Goal: Information Seeking & Learning: Understand process/instructions

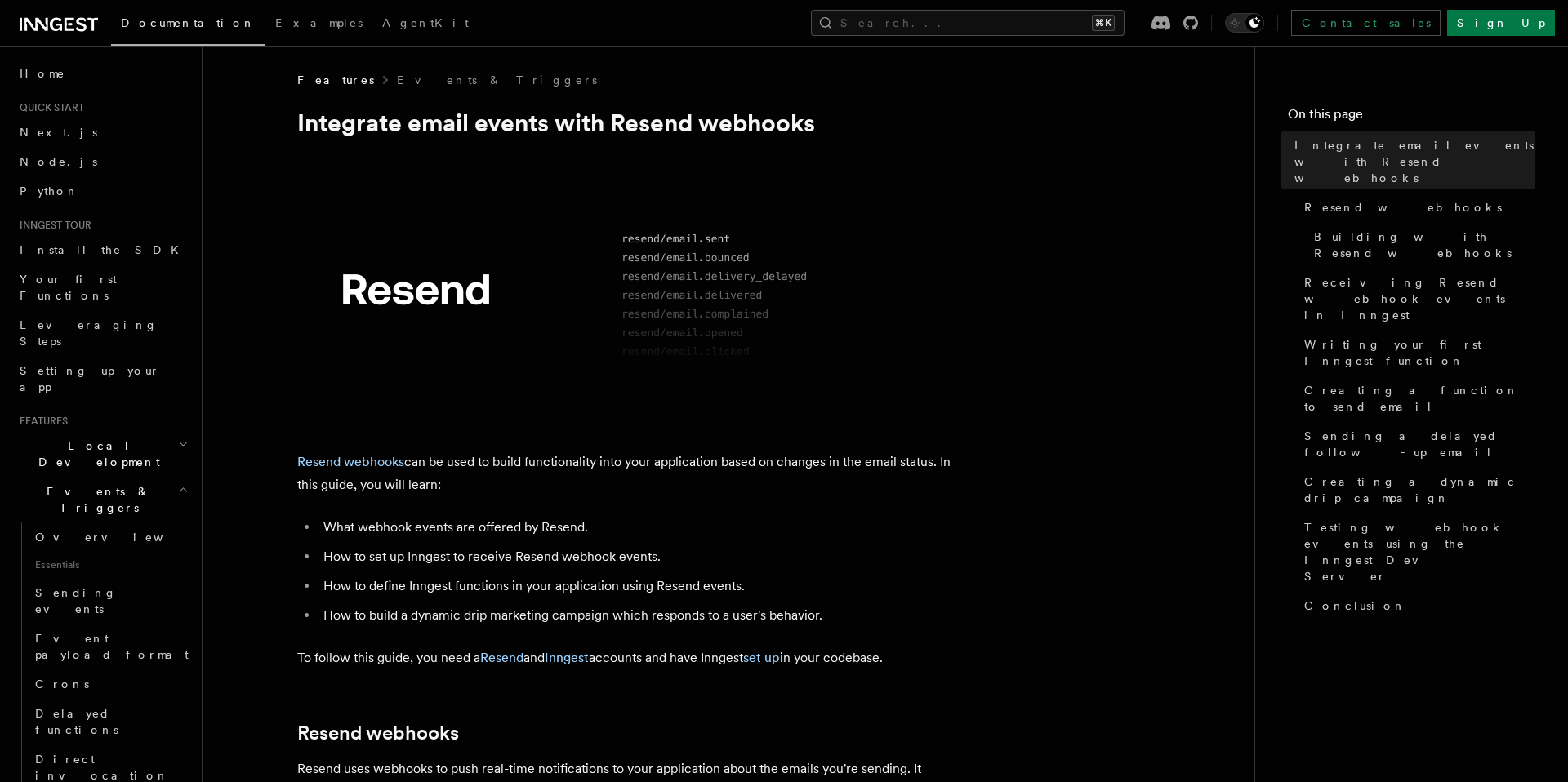
click at [610, 136] on h1 "Integrate email events with Resend webhooks" at bounding box center [624, 122] width 653 height 29
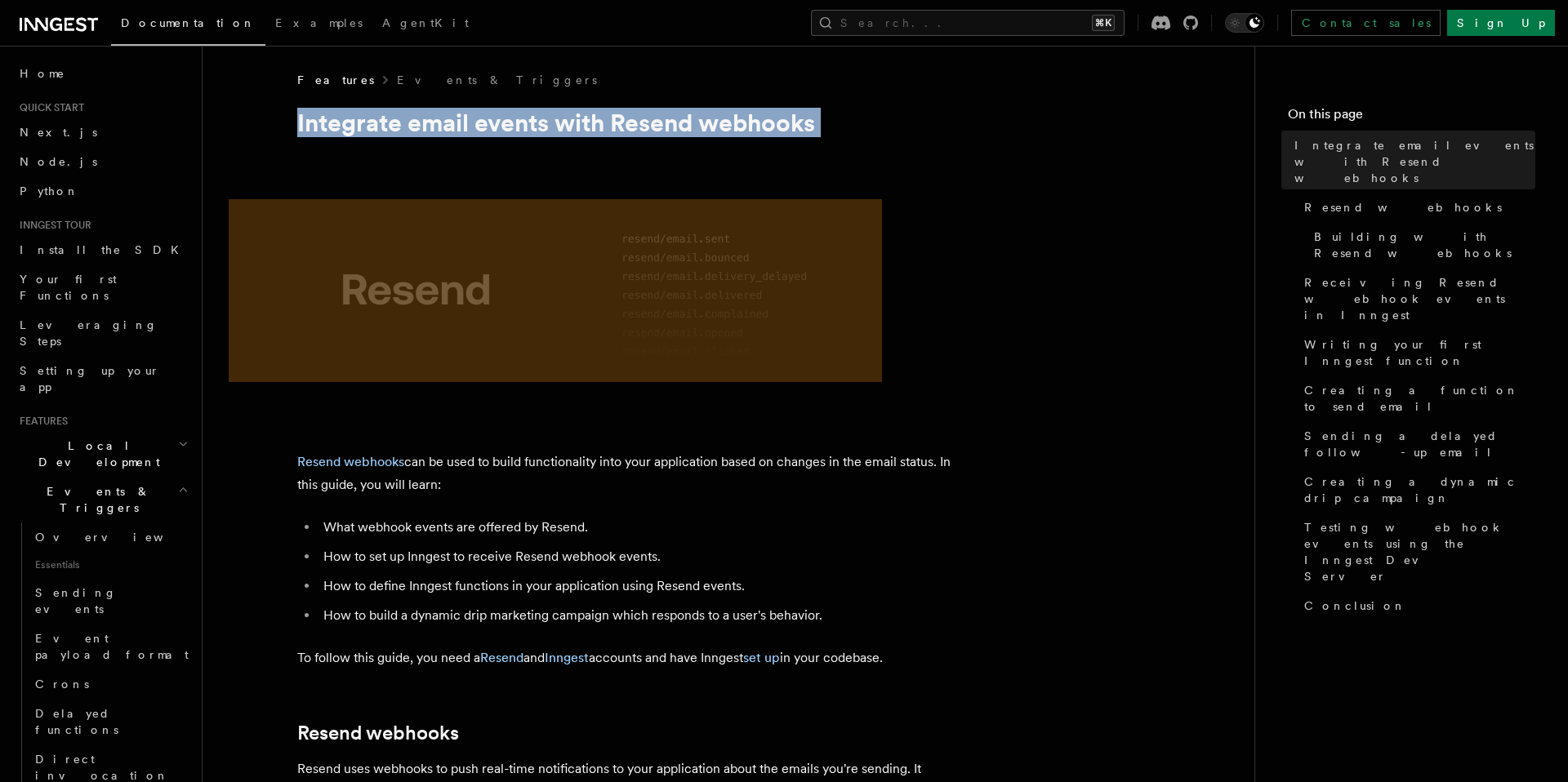
click at [711, 136] on h1 "Integrate email events with Resend webhooks" at bounding box center [624, 122] width 653 height 29
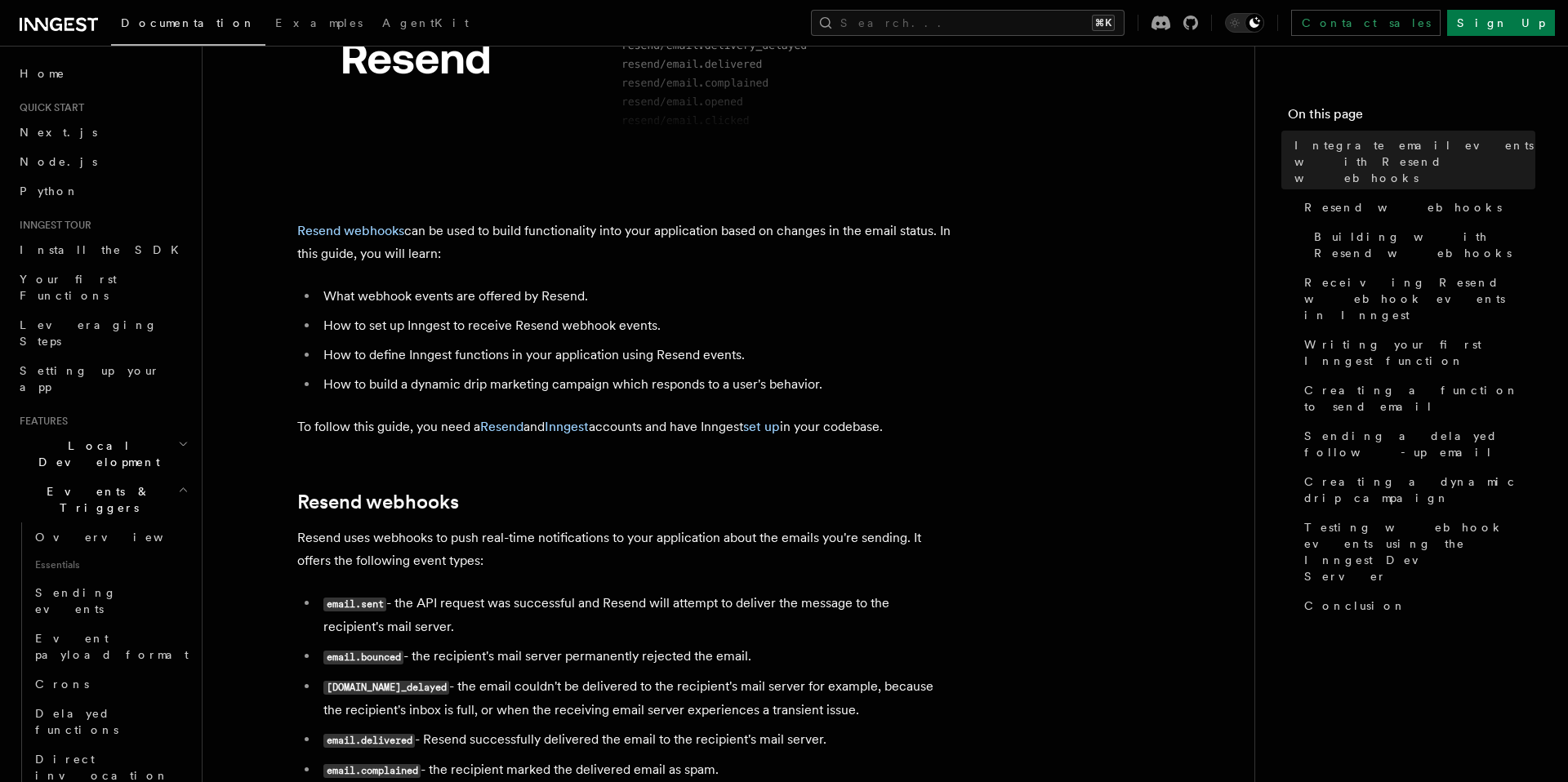
scroll to position [232, 0]
click at [534, 303] on li "What webhook events are offered by Resend." at bounding box center [634, 295] width 632 height 22
click at [606, 345] on li "How to define Inngest functions in your application using Resend events." at bounding box center [634, 354] width 632 height 22
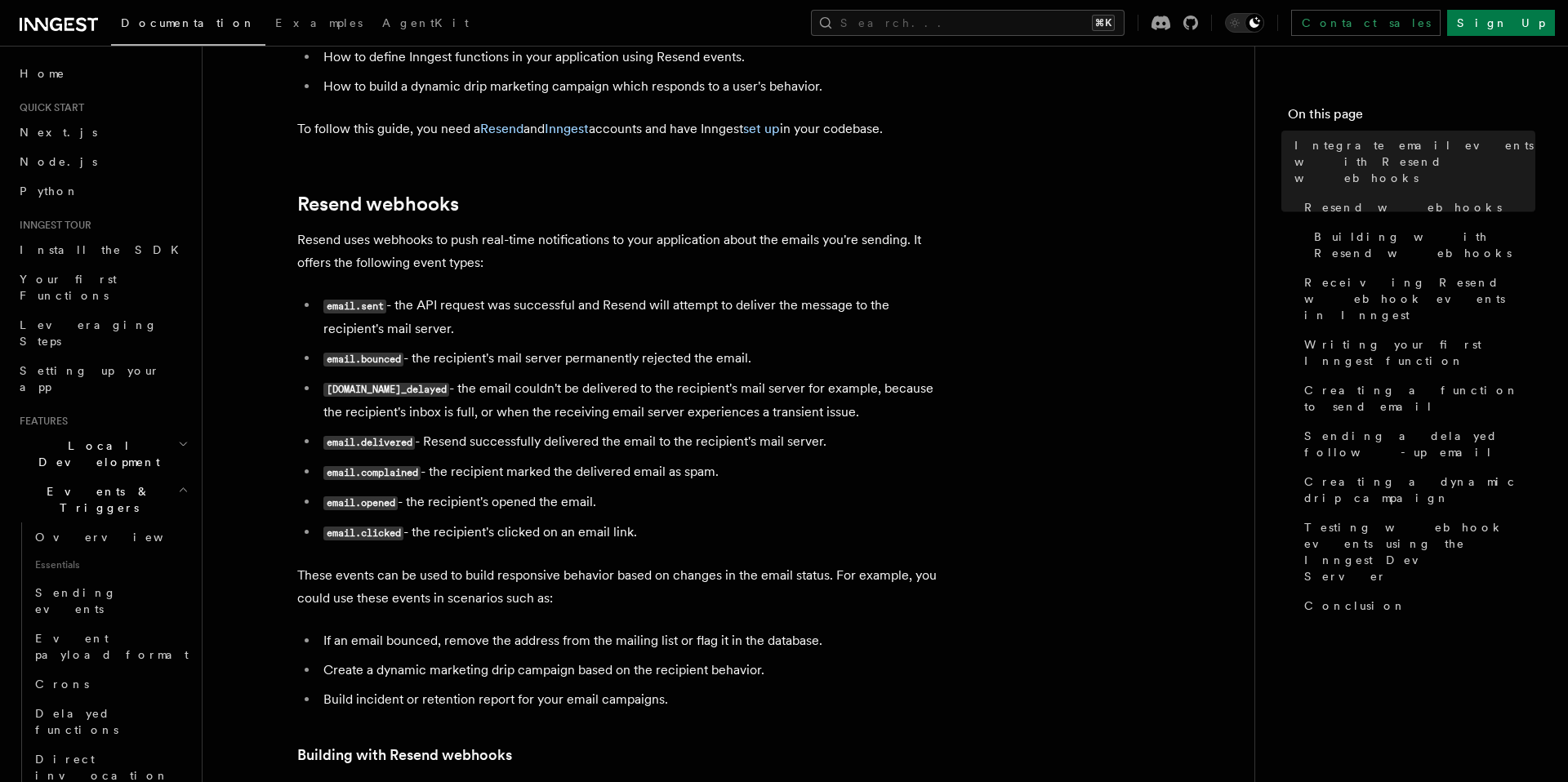
scroll to position [532, 0]
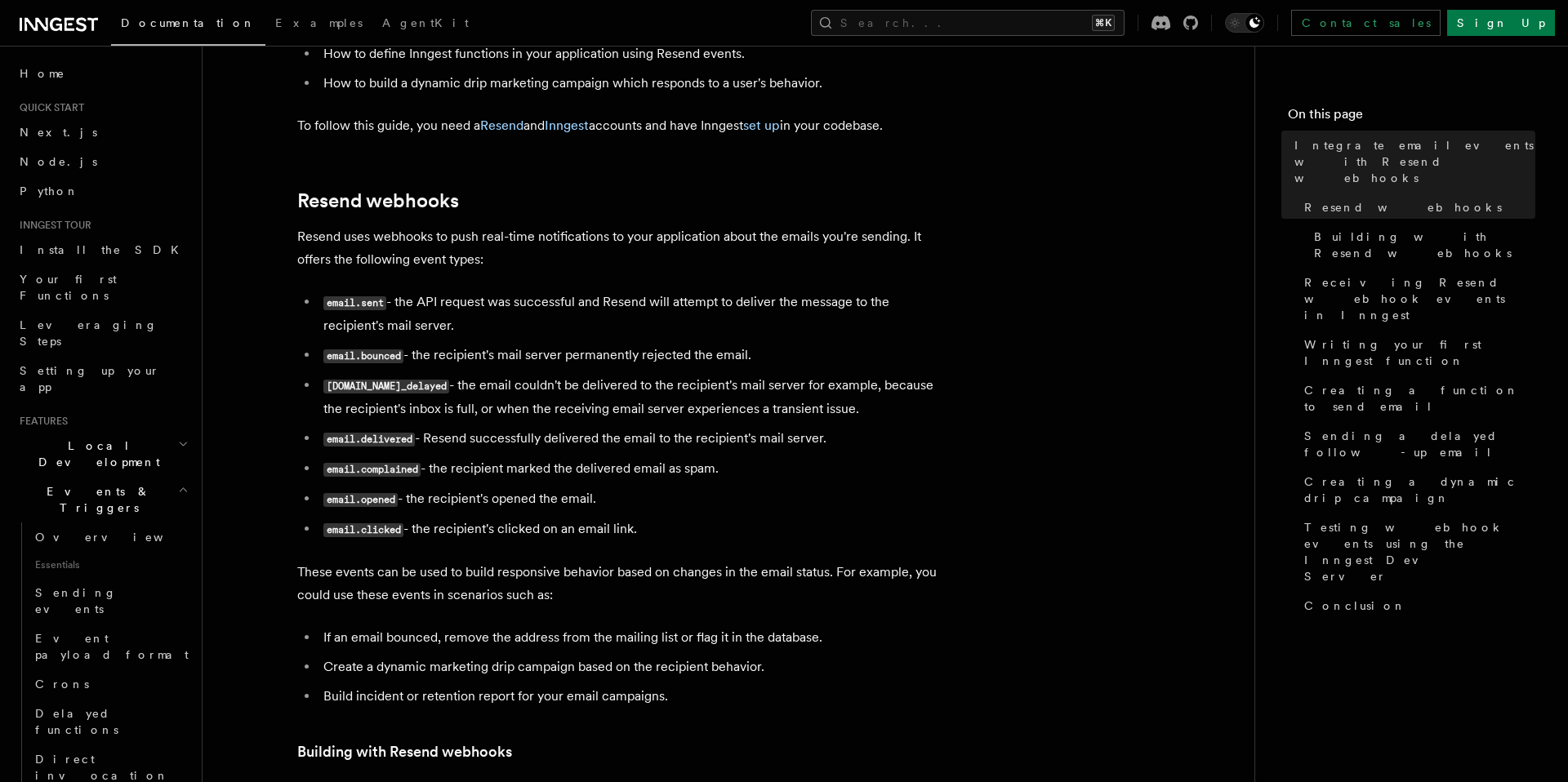
click at [587, 311] on li "email.sent - the API request was successful and Resend will attempt to deliver …" at bounding box center [634, 314] width 632 height 47
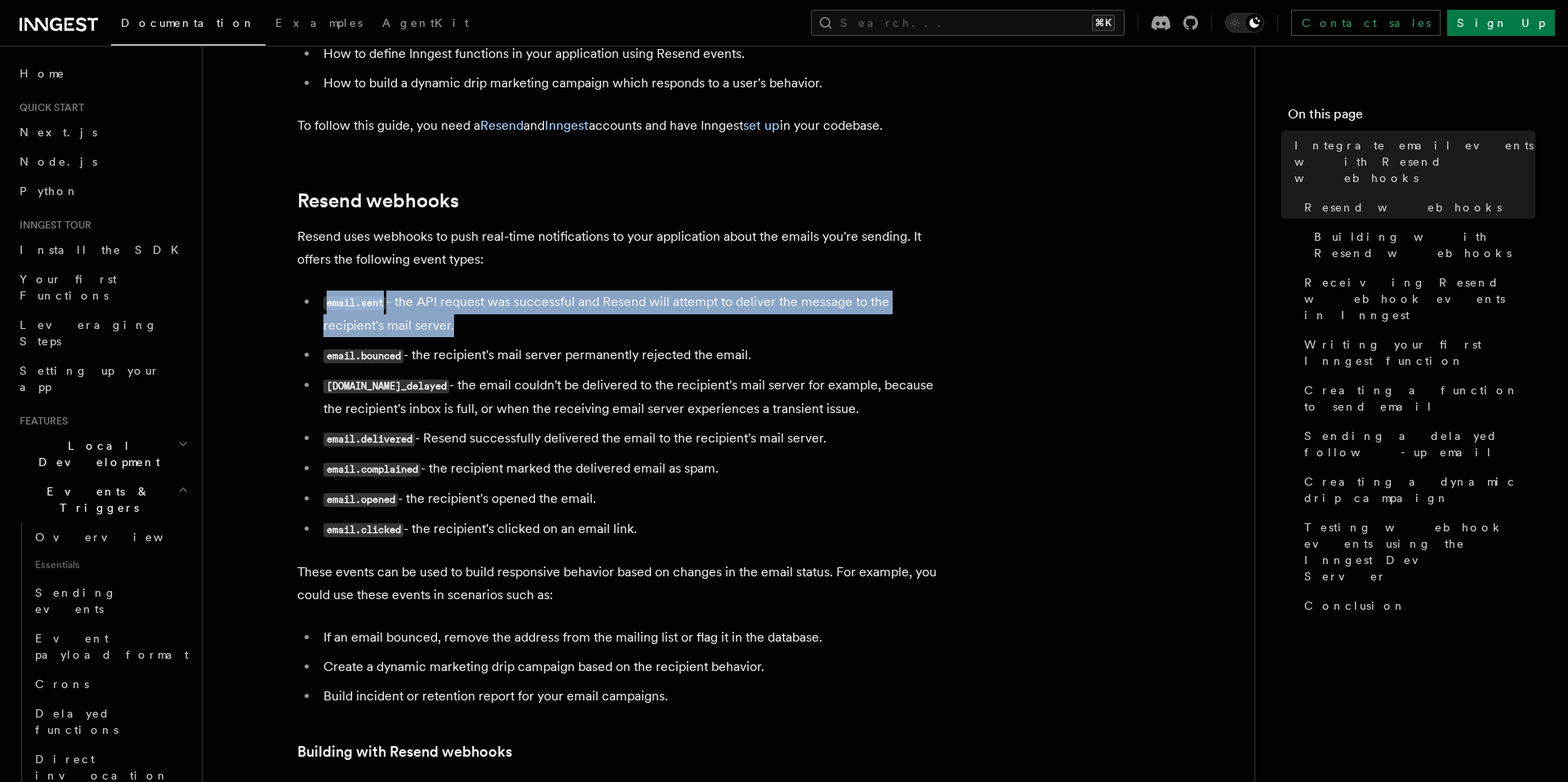
click at [654, 310] on li "email.sent - the API request was successful and Resend will attempt to deliver …" at bounding box center [634, 314] width 632 height 47
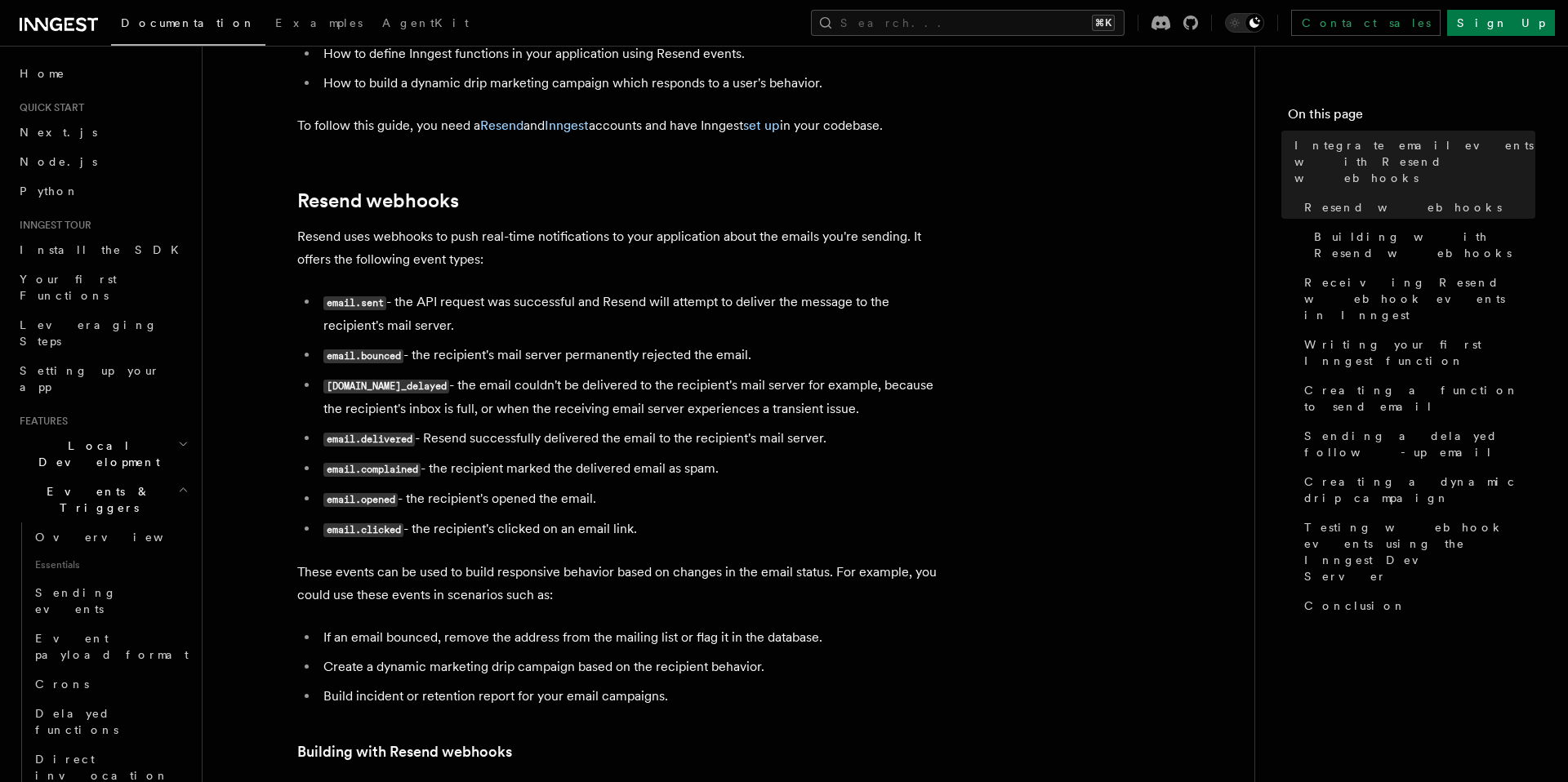
click at [654, 310] on li "email.sent - the API request was successful and Resend will attempt to deliver …" at bounding box center [634, 314] width 632 height 47
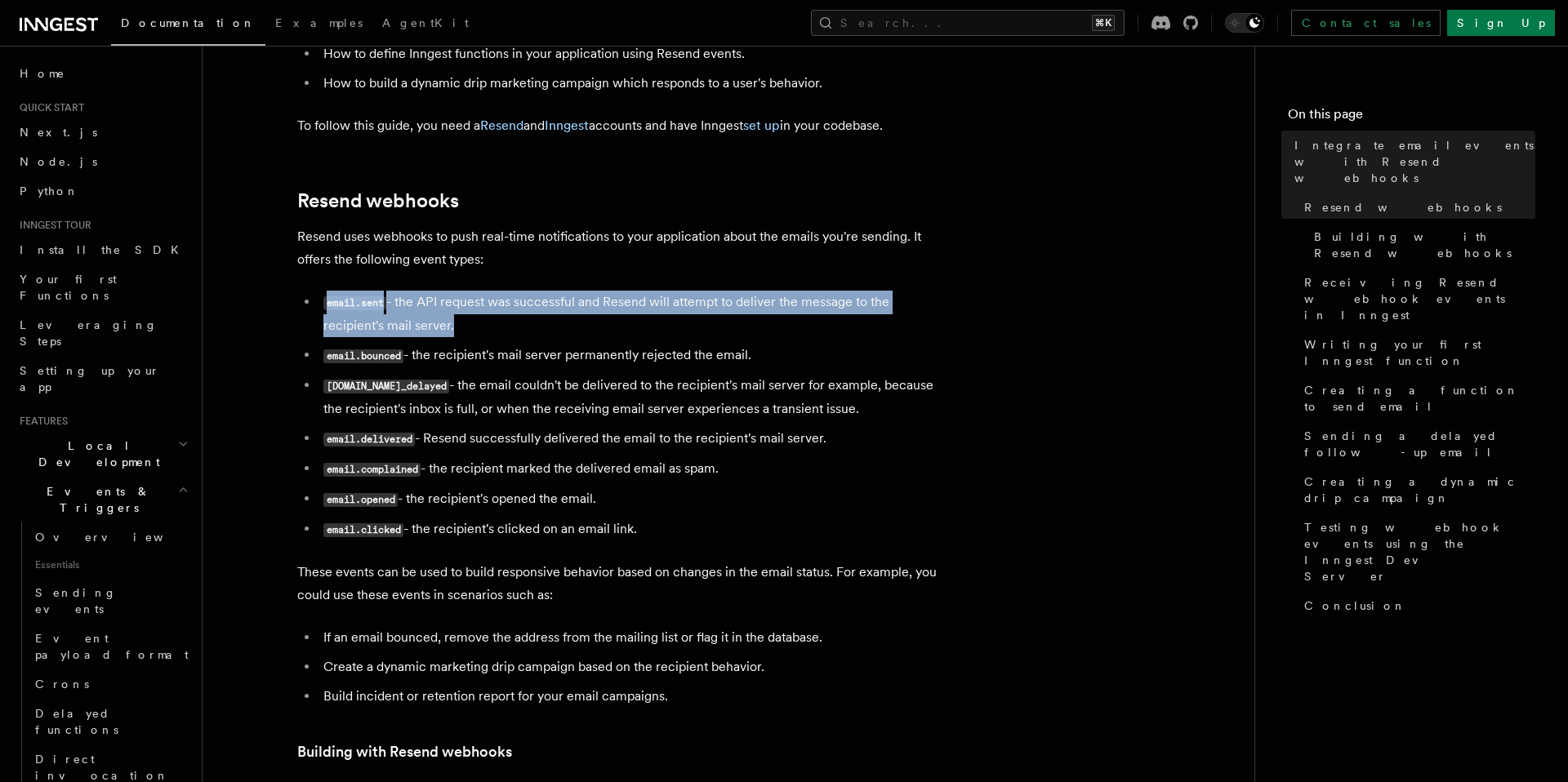
click at [719, 309] on li "email.sent - the API request was successful and Resend will attempt to deliver …" at bounding box center [634, 314] width 632 height 47
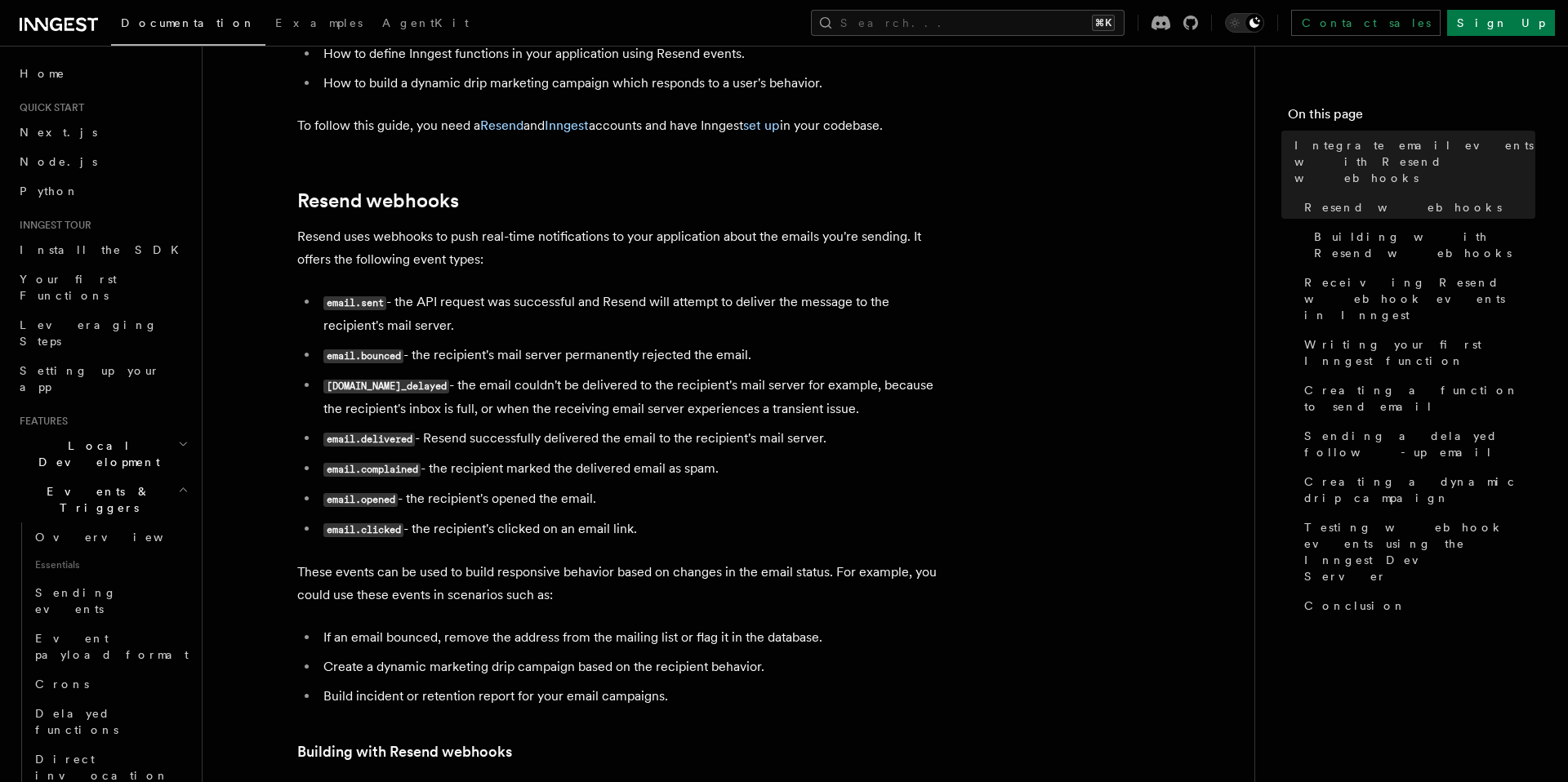
click at [719, 309] on li "email.sent - the API request was successful and Resend will attempt to deliver …" at bounding box center [634, 314] width 632 height 47
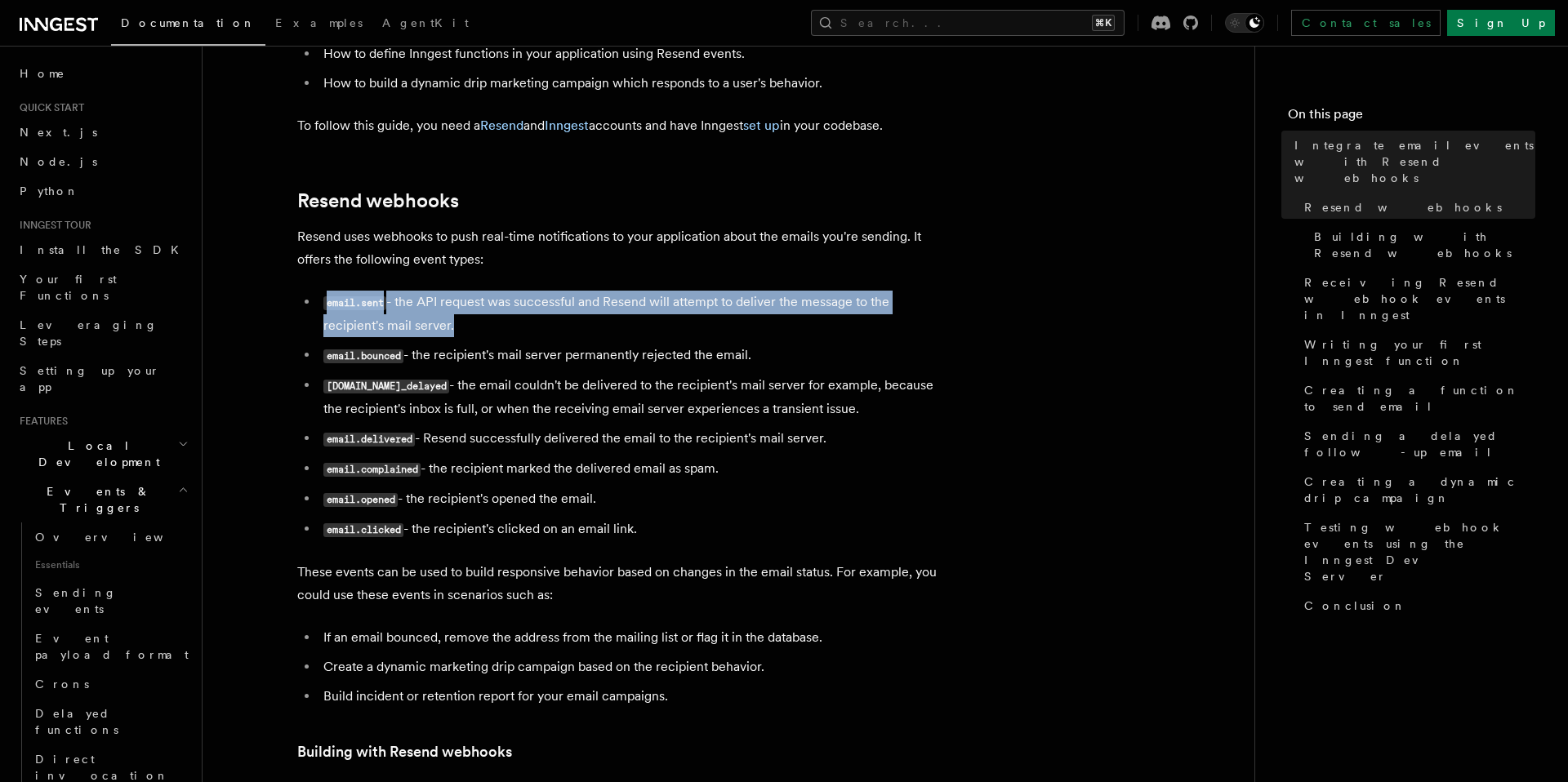
click at [664, 366] on li "email.bounced - the recipient's mail server permanently rejected the email." at bounding box center [634, 356] width 632 height 23
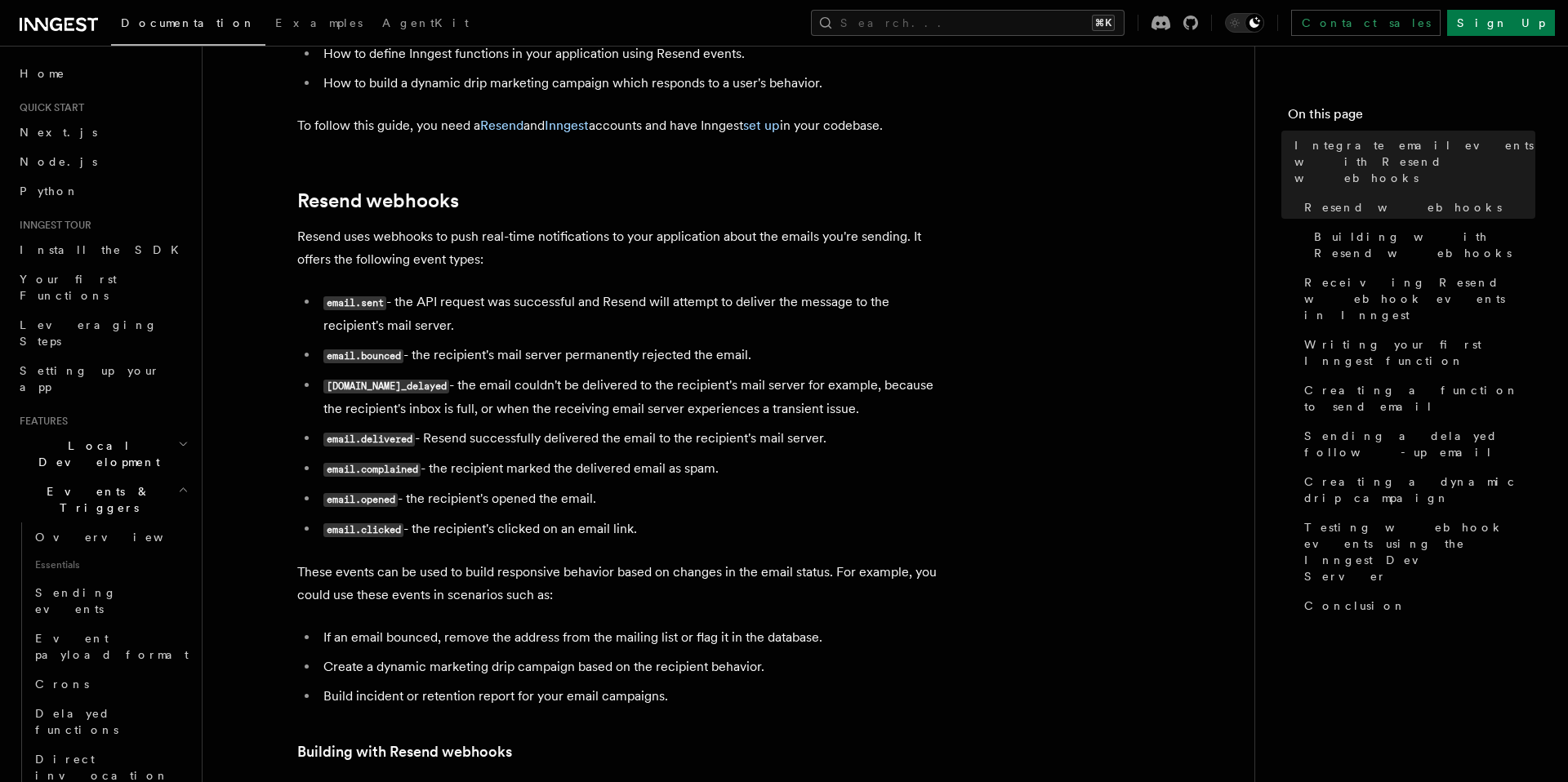
click at [664, 366] on li "email.bounced - the recipient's mail server permanently rejected the email." at bounding box center [634, 356] width 632 height 23
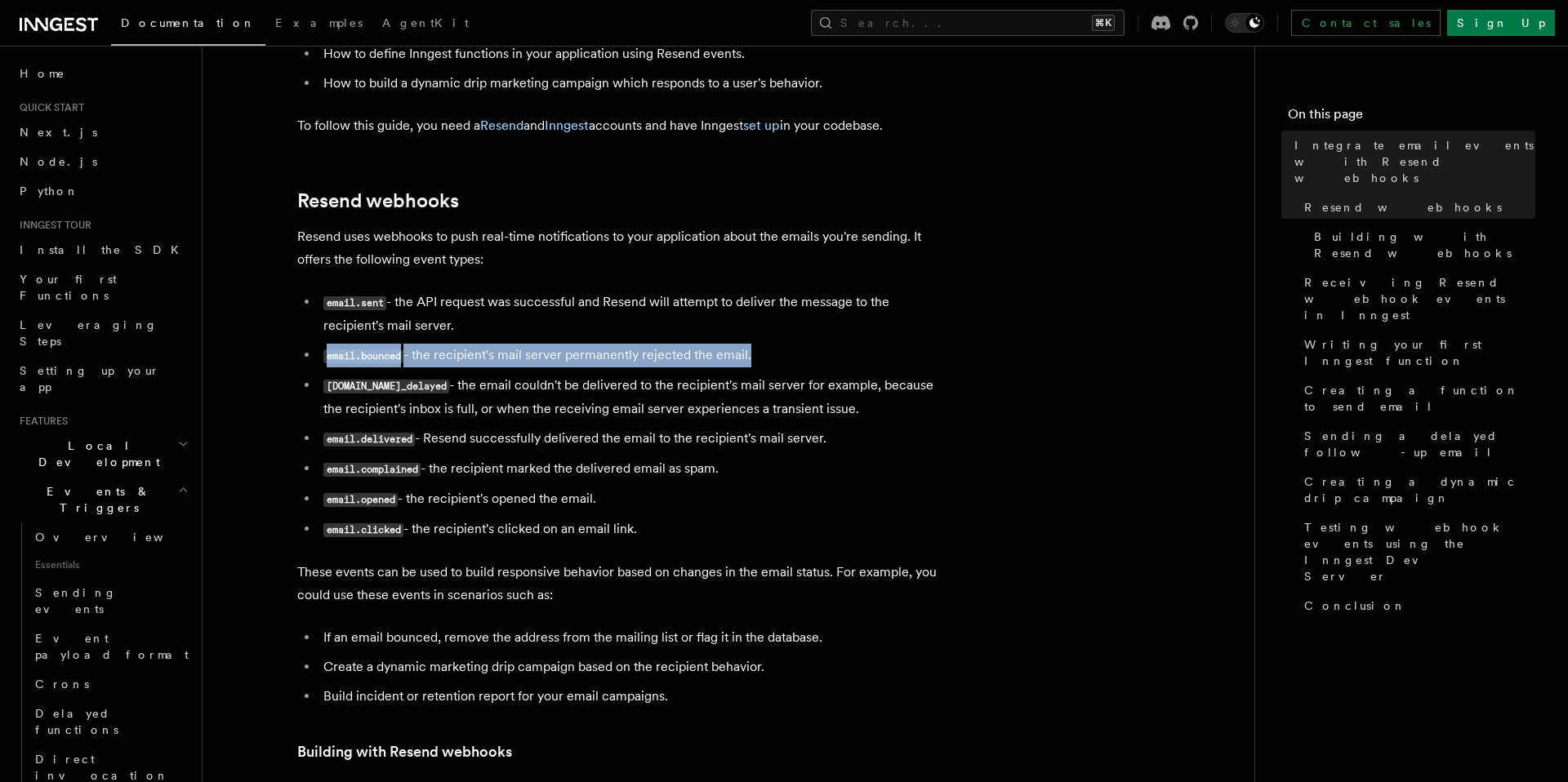
click at [664, 400] on li "[DOMAIN_NAME]_delayed - the email couldn't be delivered to the recipient's mail…" at bounding box center [634, 397] width 632 height 47
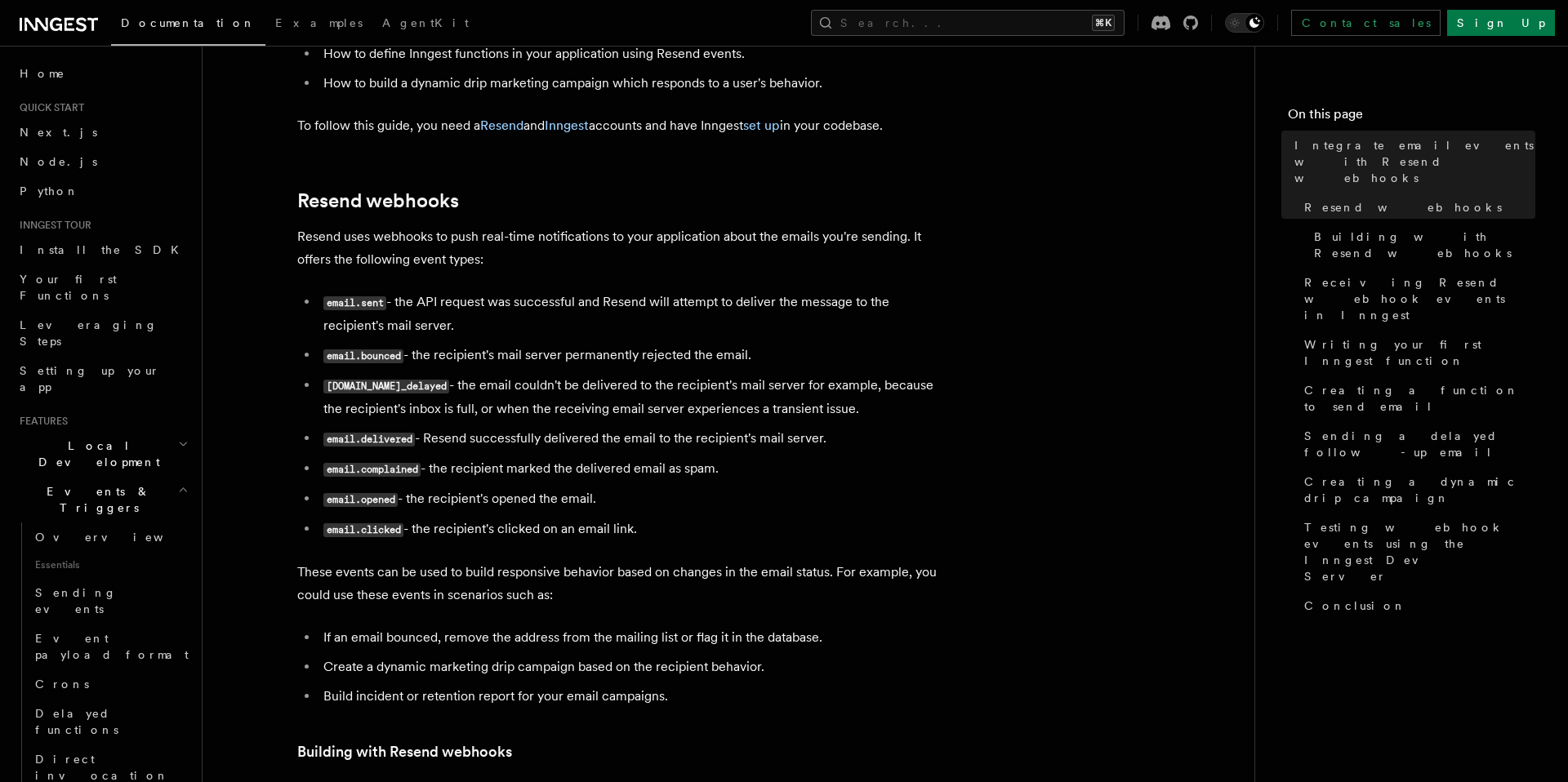
click at [664, 400] on li "[DOMAIN_NAME]_delayed - the email couldn't be delivered to the recipient's mail…" at bounding box center [634, 397] width 632 height 47
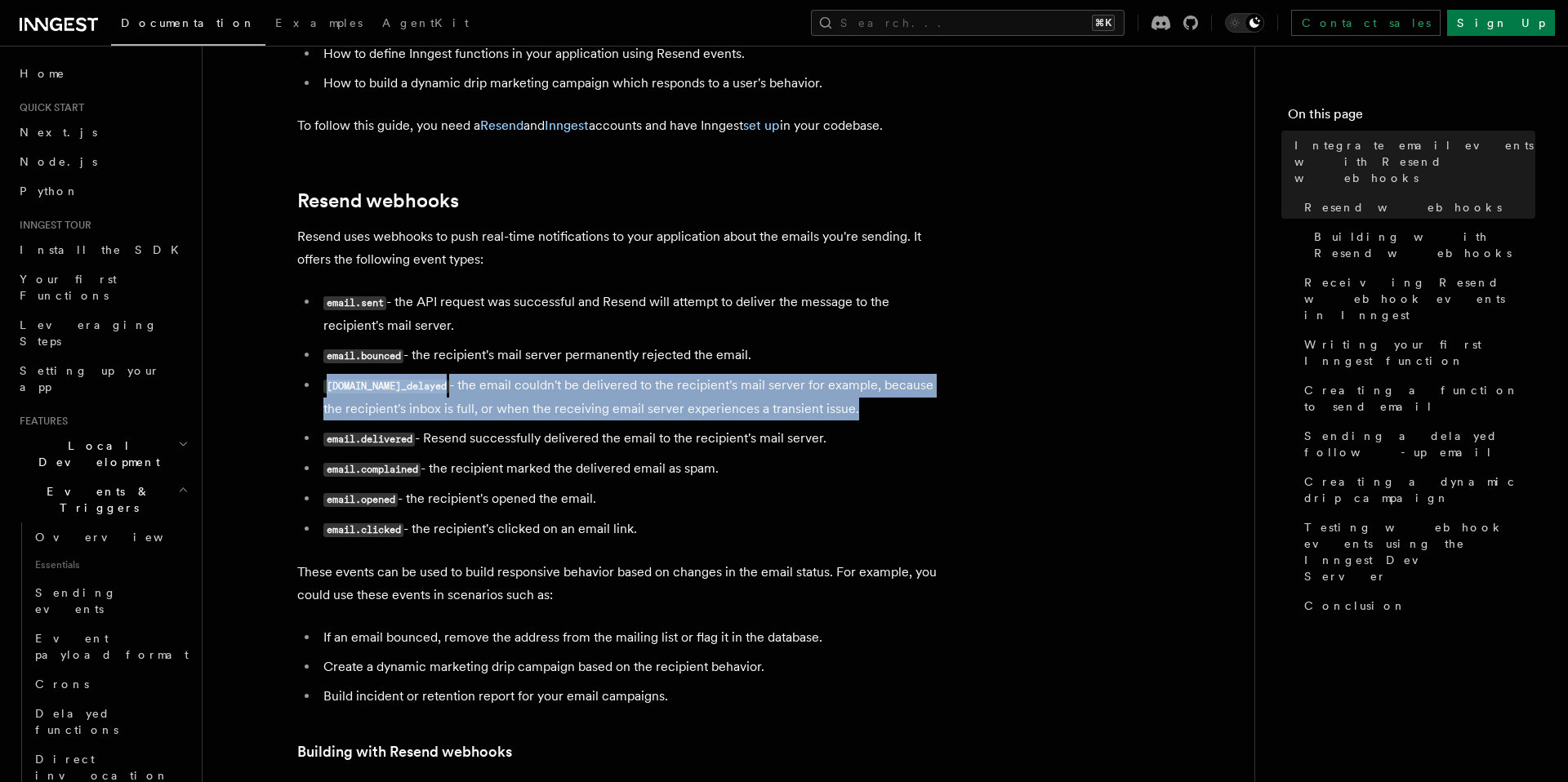
click at [734, 416] on li "[DOMAIN_NAME]_delayed - the email couldn't be delivered to the recipient's mail…" at bounding box center [634, 397] width 632 height 47
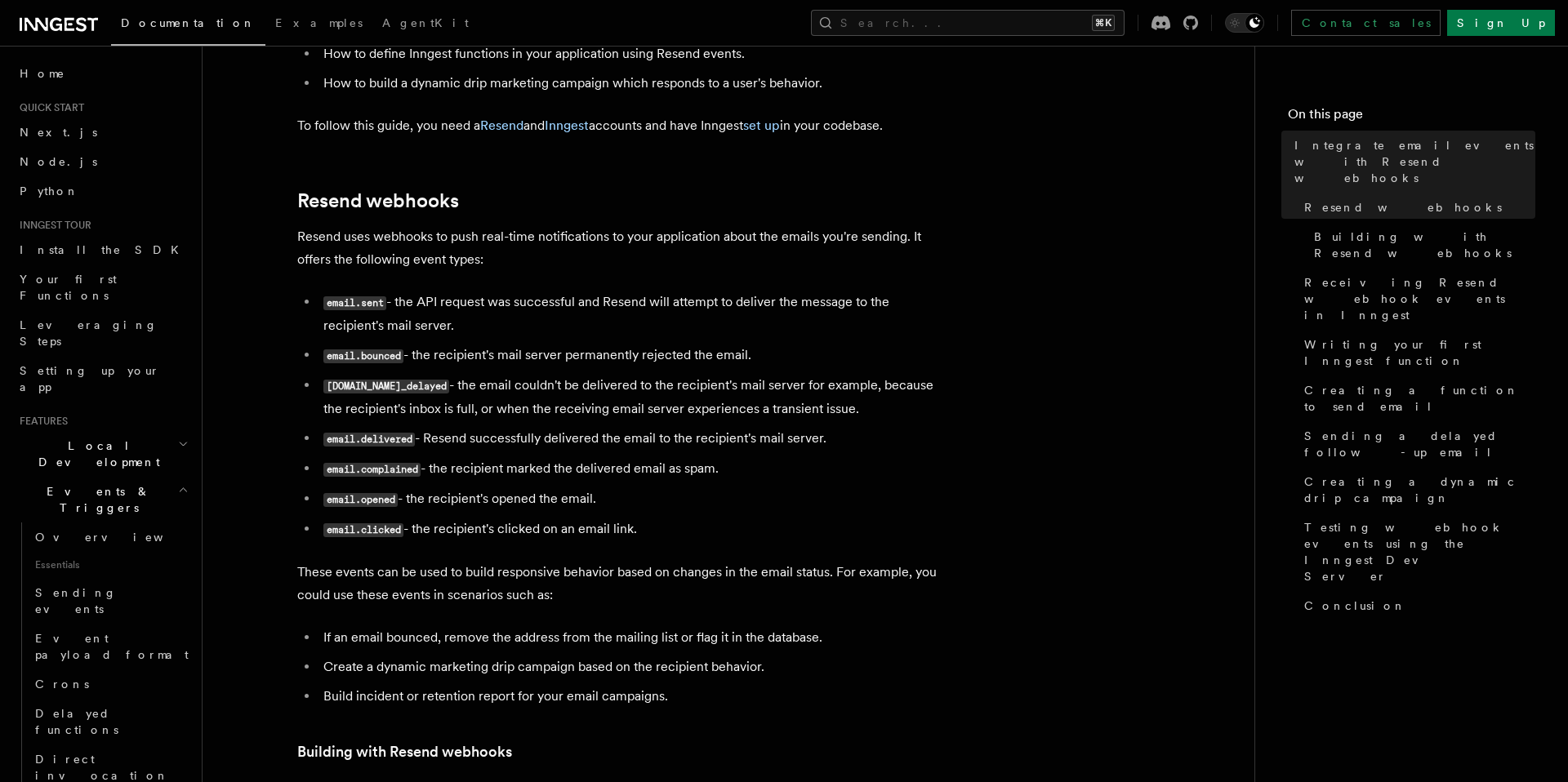
click at [734, 416] on li "[DOMAIN_NAME]_delayed - the email couldn't be delivered to the recipient's mail…" at bounding box center [634, 397] width 632 height 47
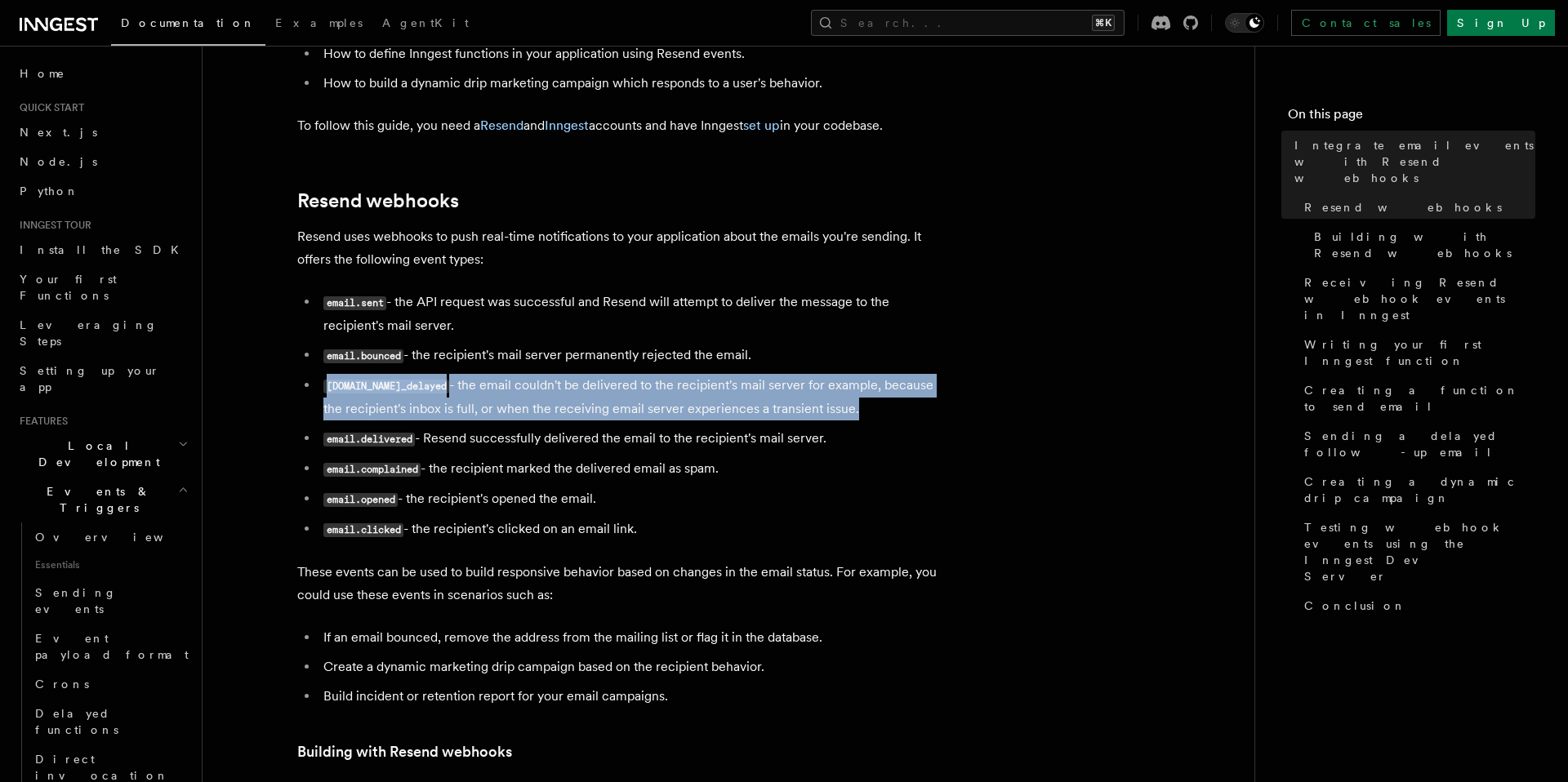
click at [734, 416] on li "[DOMAIN_NAME]_delayed - the email couldn't be delivered to the recipient's mail…" at bounding box center [634, 397] width 632 height 47
click at [771, 436] on li "email.delivered - Resend successfully delivered the email to the recipient's ma…" at bounding box center [634, 439] width 632 height 23
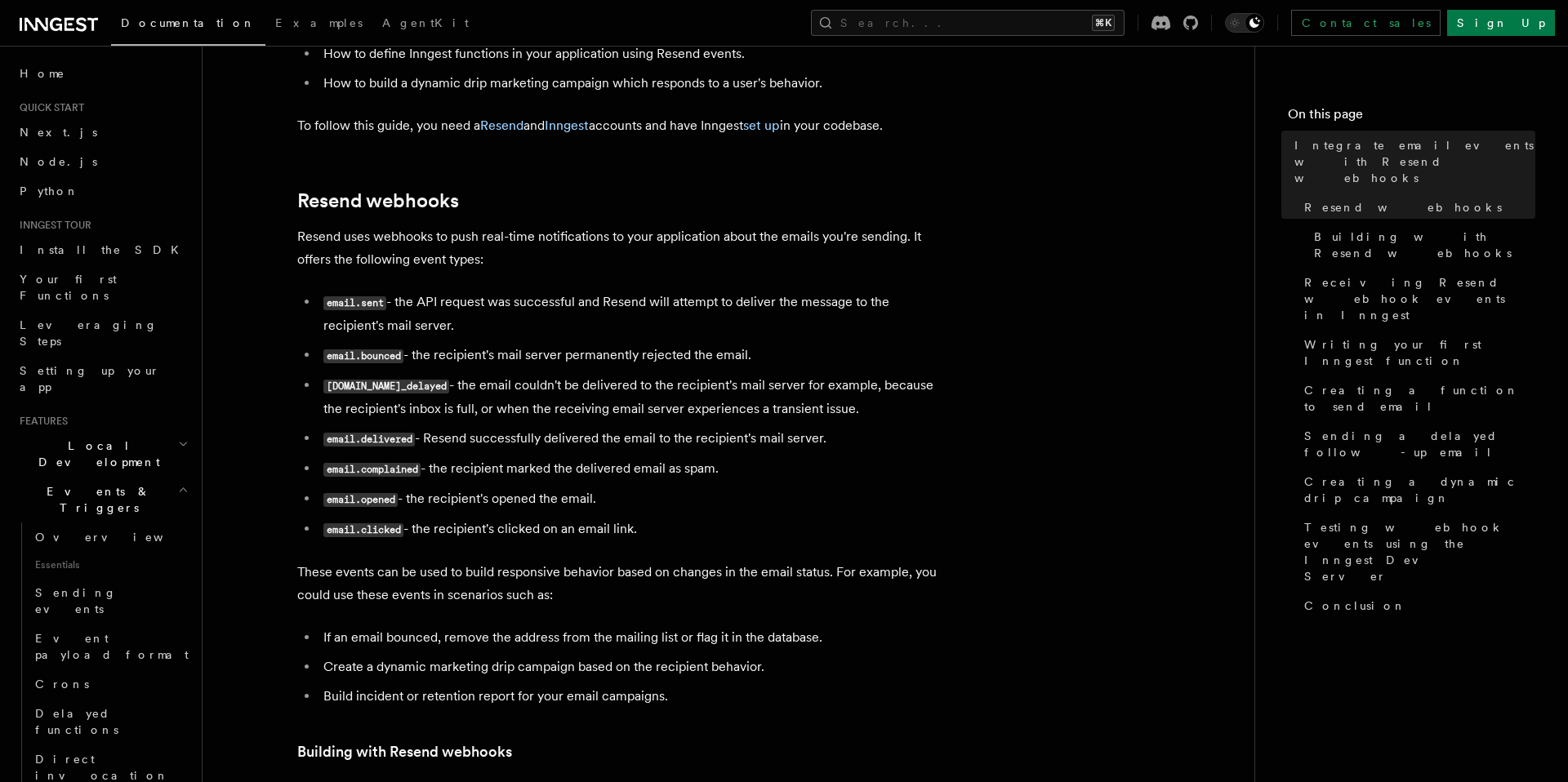
click at [771, 436] on li "email.delivered - Resend successfully delivered the email to the recipient's ma…" at bounding box center [634, 439] width 632 height 23
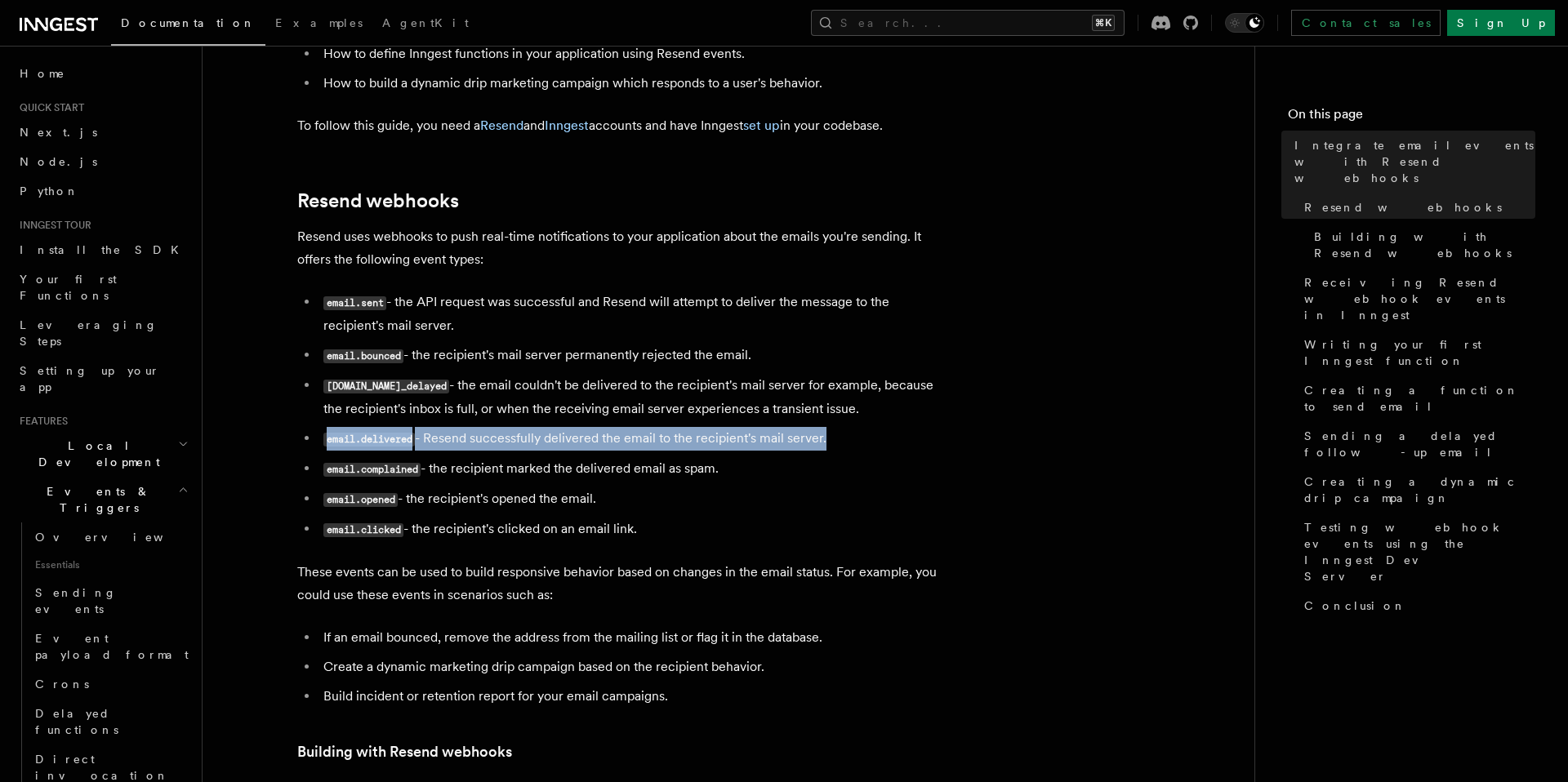
click at [750, 471] on li "email.complained - the recipient marked the delivered email as spam." at bounding box center [634, 469] width 632 height 23
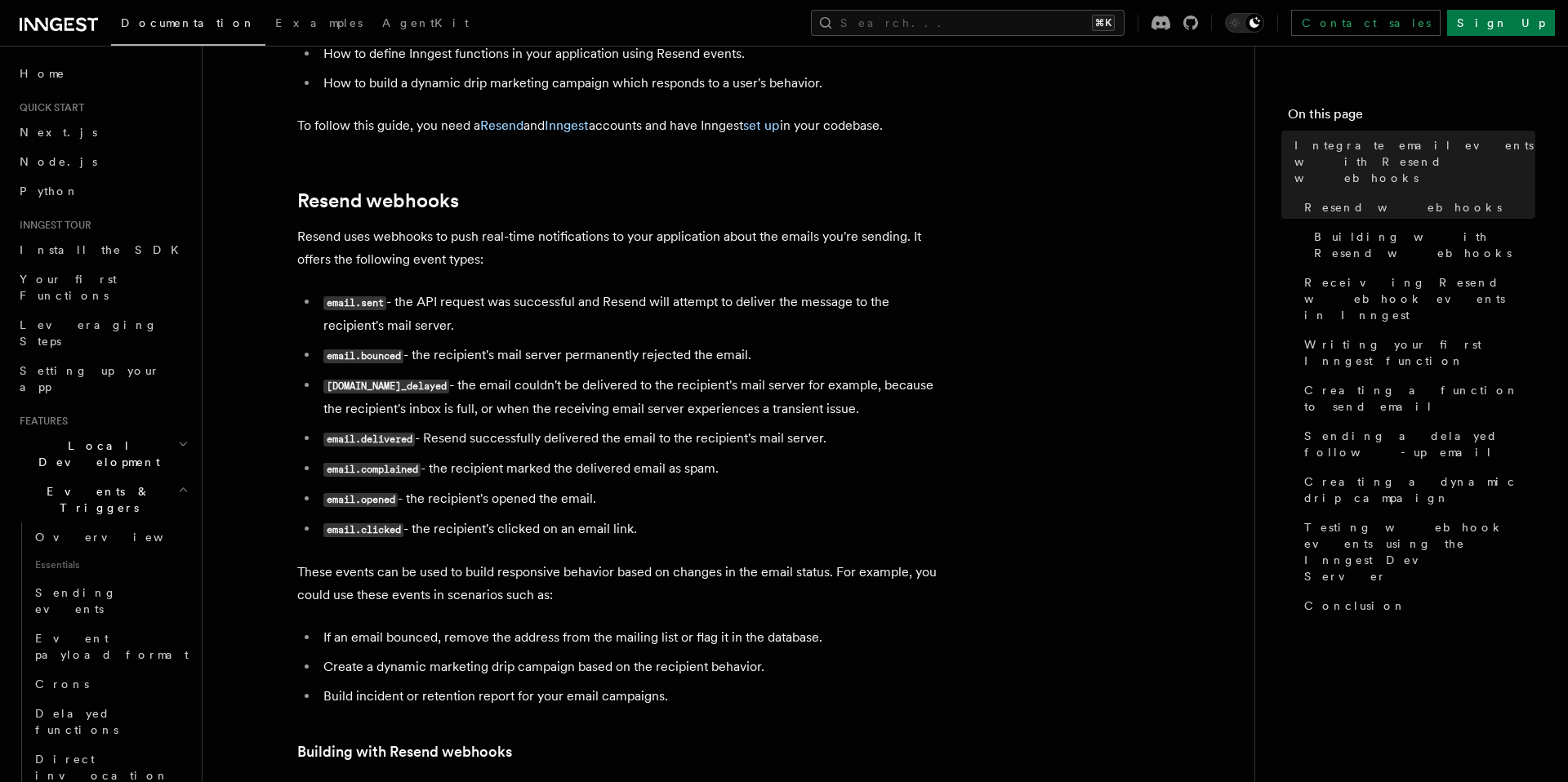
click at [750, 471] on li "email.complained - the recipient marked the delivered email as spam." at bounding box center [634, 469] width 632 height 23
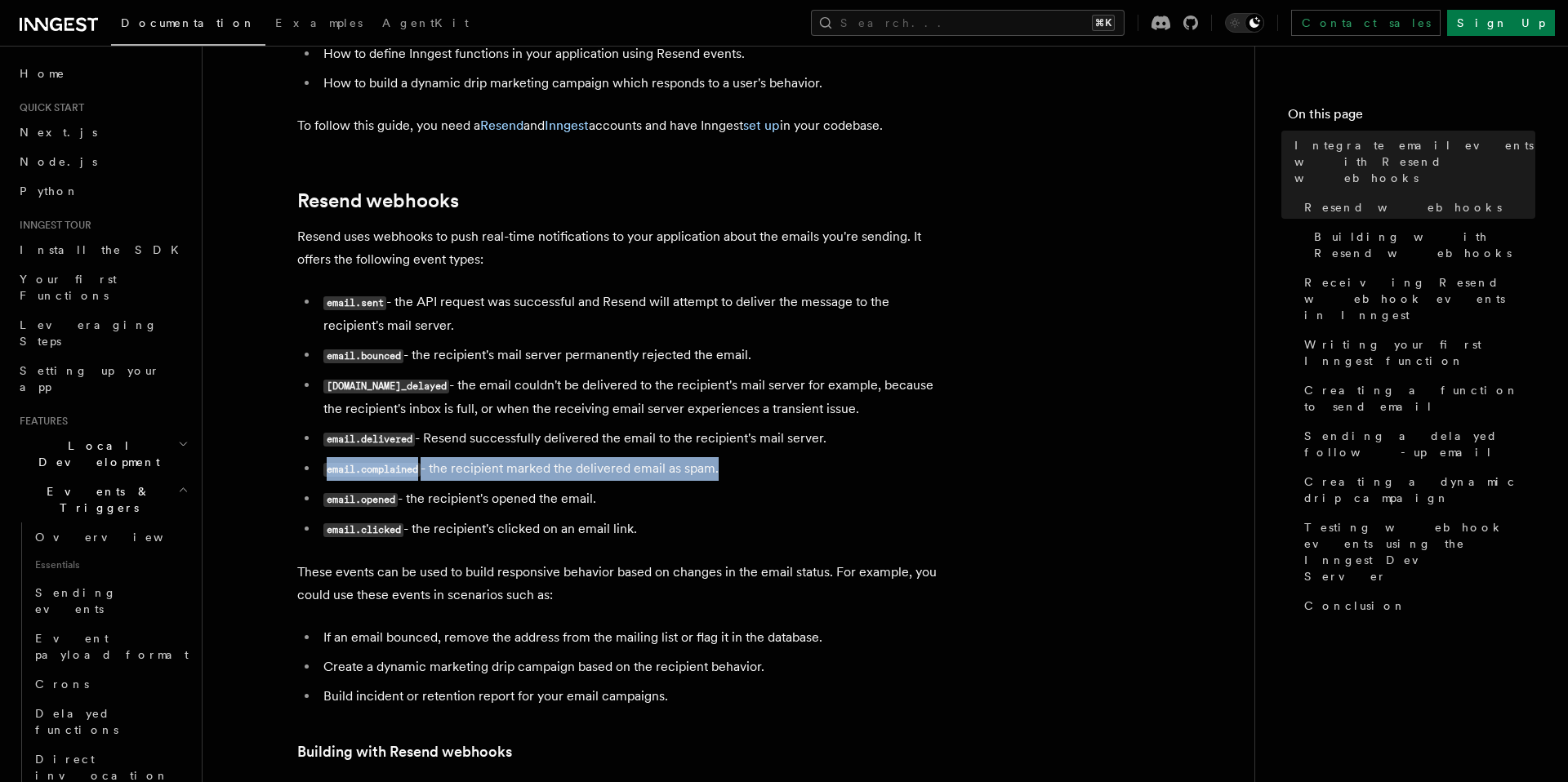
click at [772, 474] on li "email.complained - the recipient marked the delivered email as spam." at bounding box center [634, 469] width 632 height 23
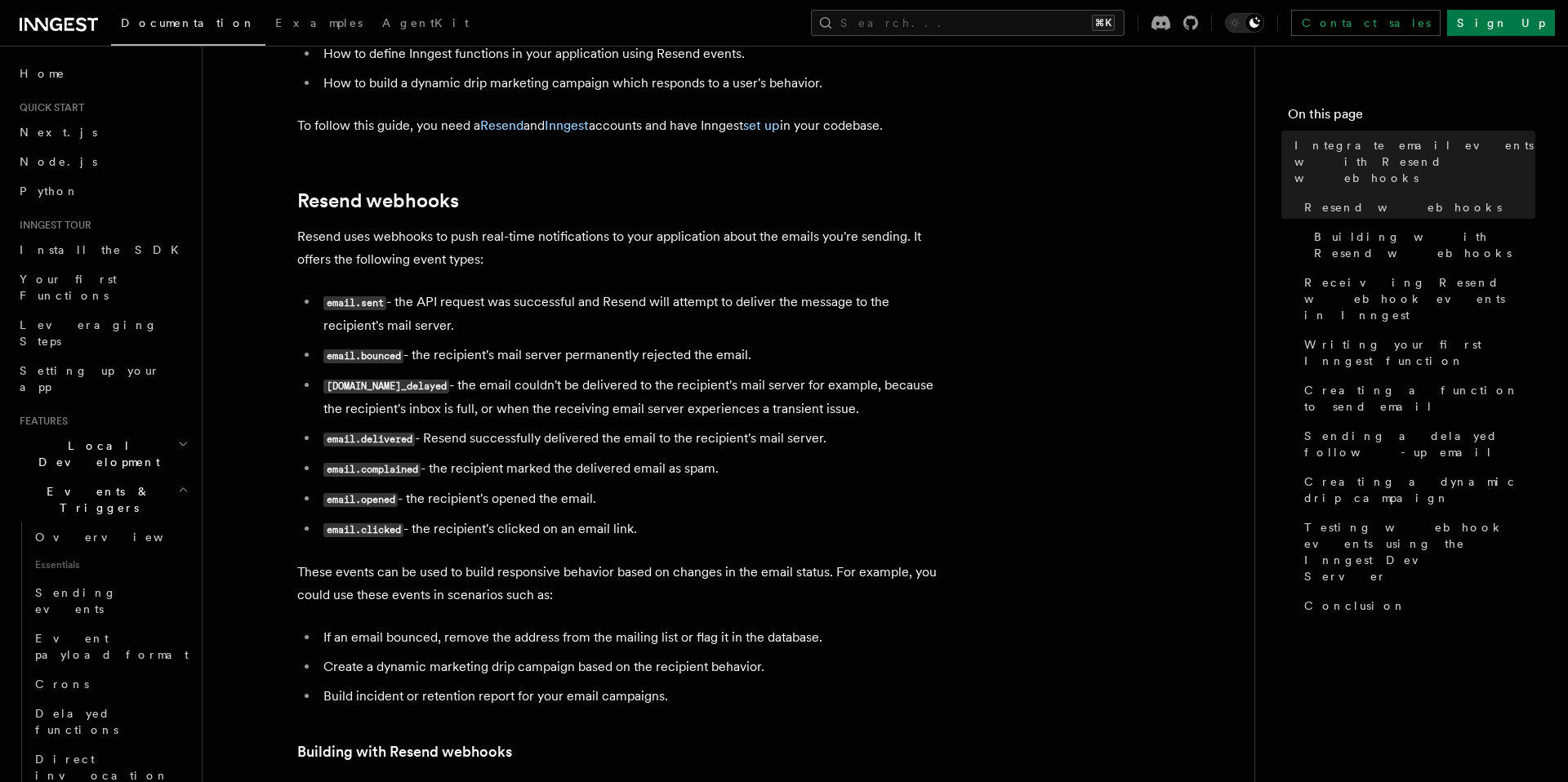
click at [772, 474] on li "email.complained - the recipient marked the delivered email as spam." at bounding box center [634, 469] width 632 height 23
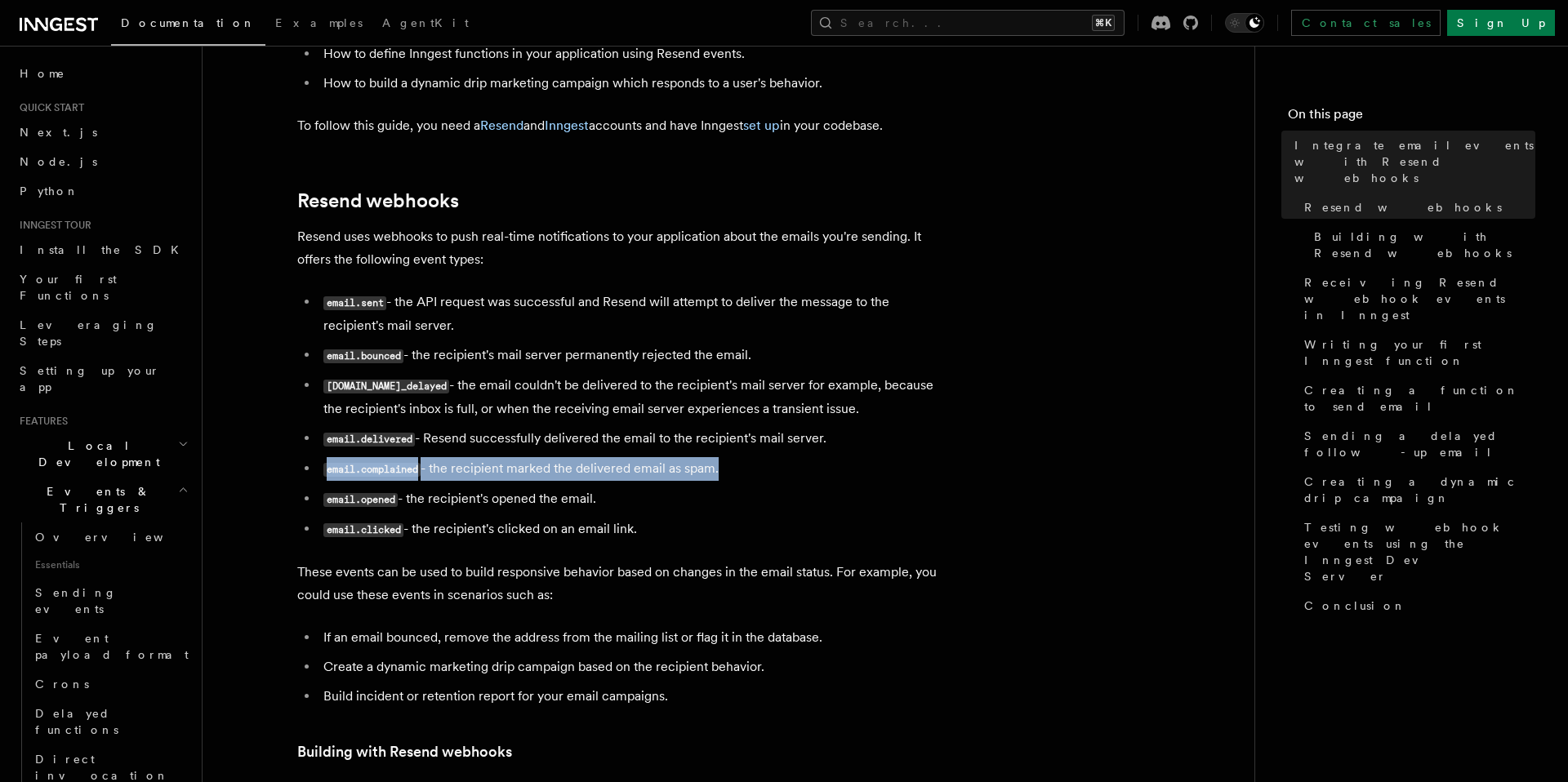
click at [655, 516] on ul "email.sent - the API request was successful and Resend will attempt to deliver …" at bounding box center [624, 416] width 653 height 251
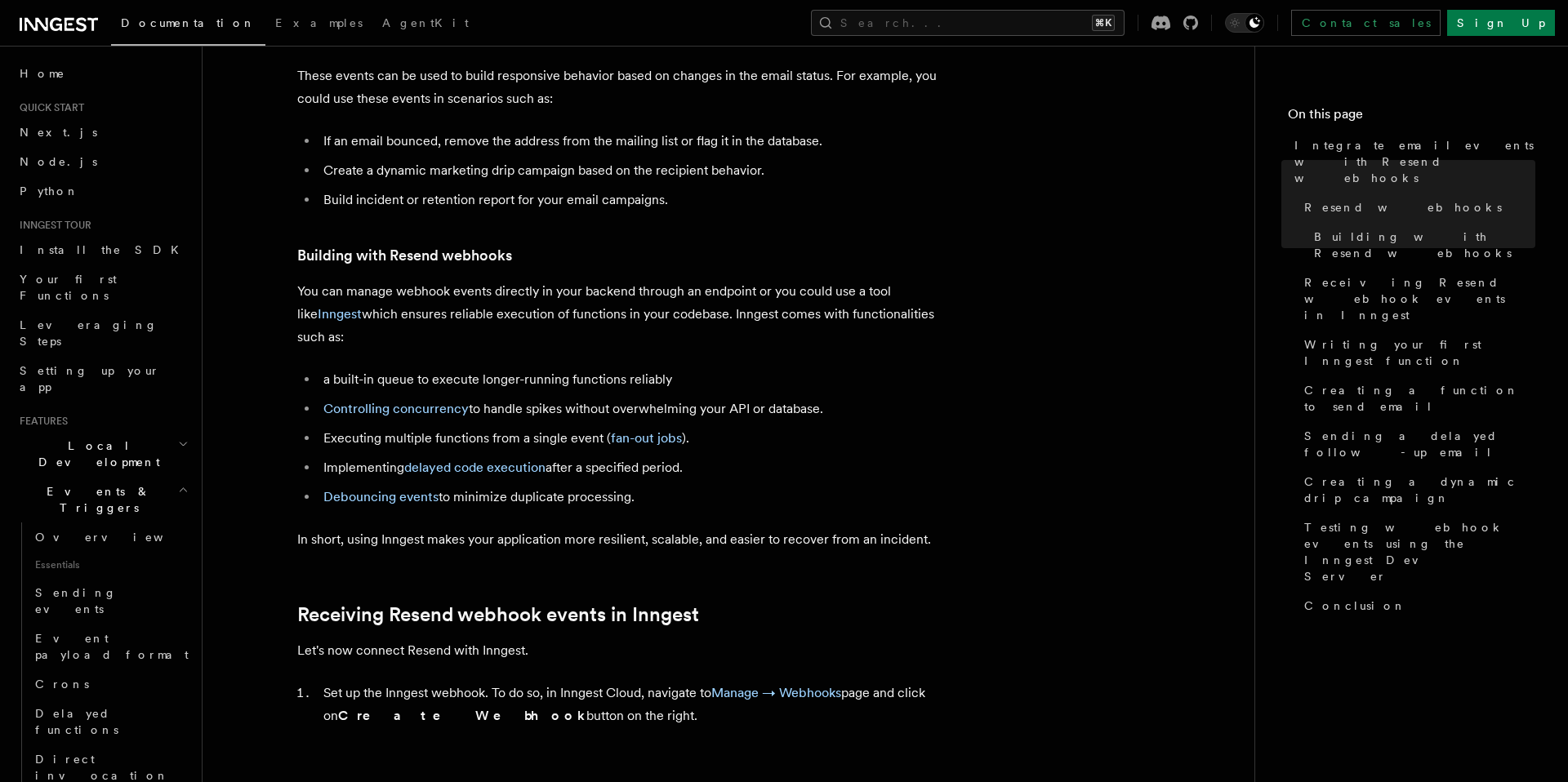
scroll to position [1054, 0]
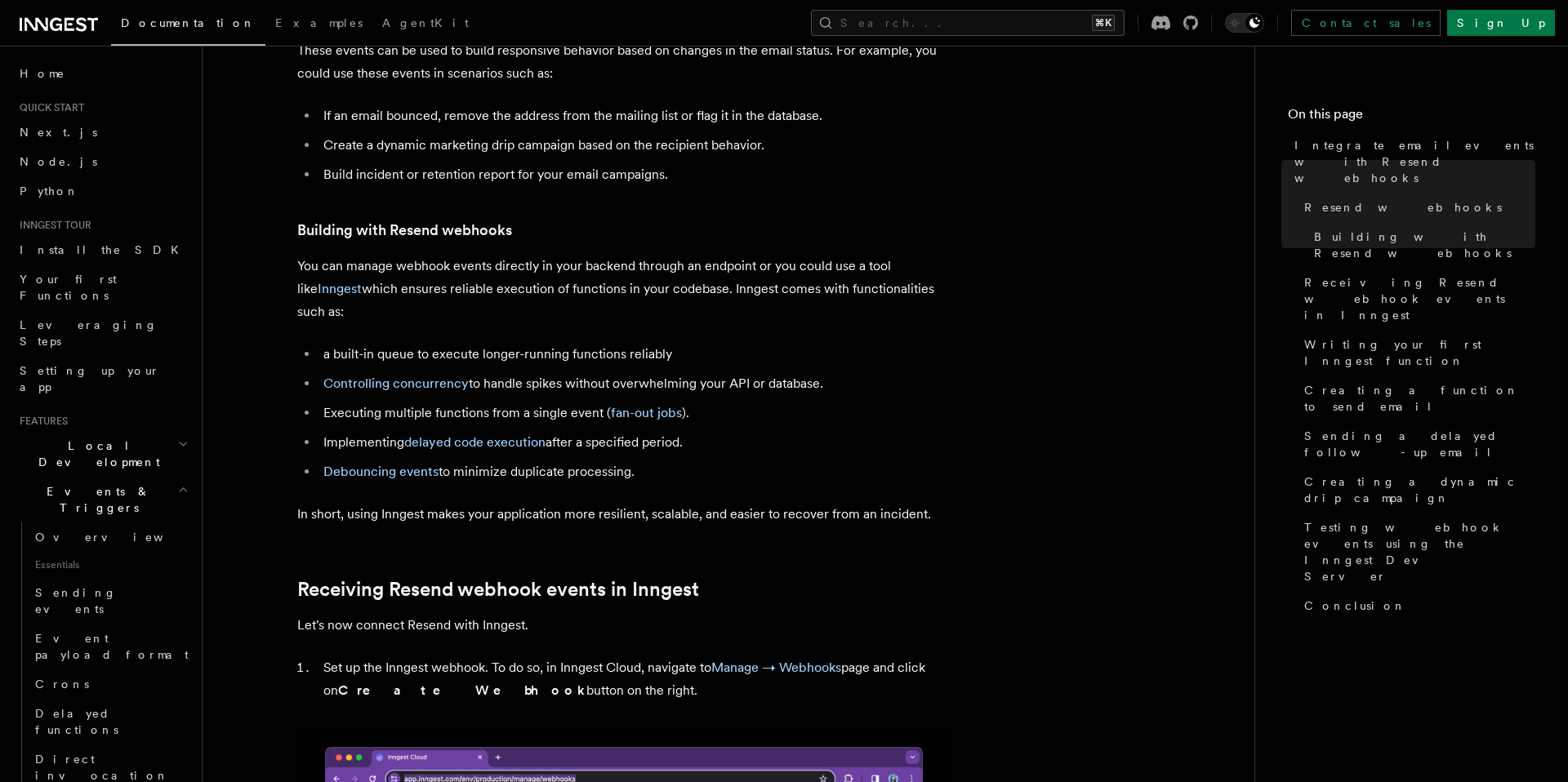
click at [75, 29] on icon at bounding box center [59, 25] width 78 height 20
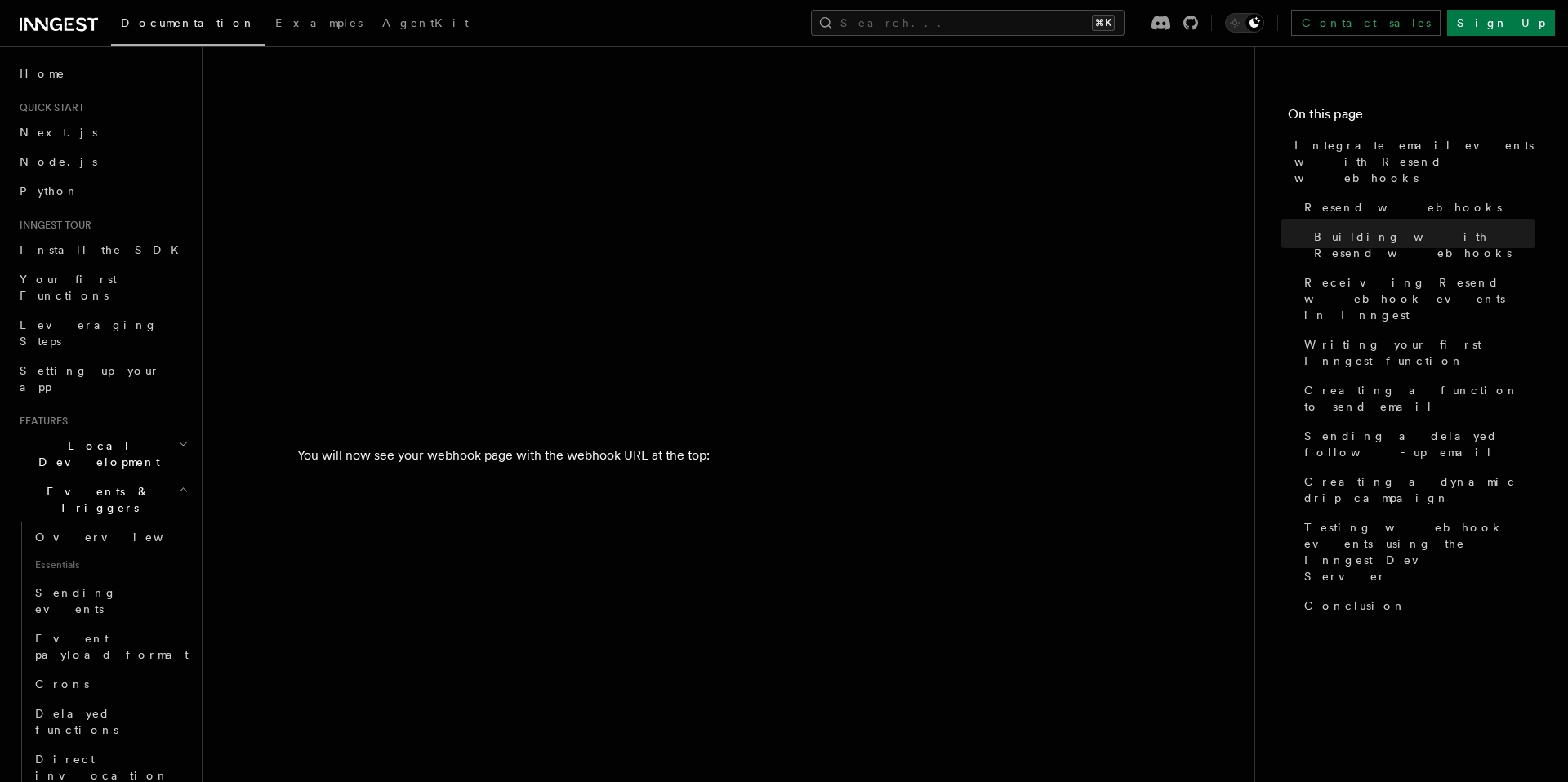
scroll to position [2443, 0]
